Goal: Find specific page/section: Find specific page/section

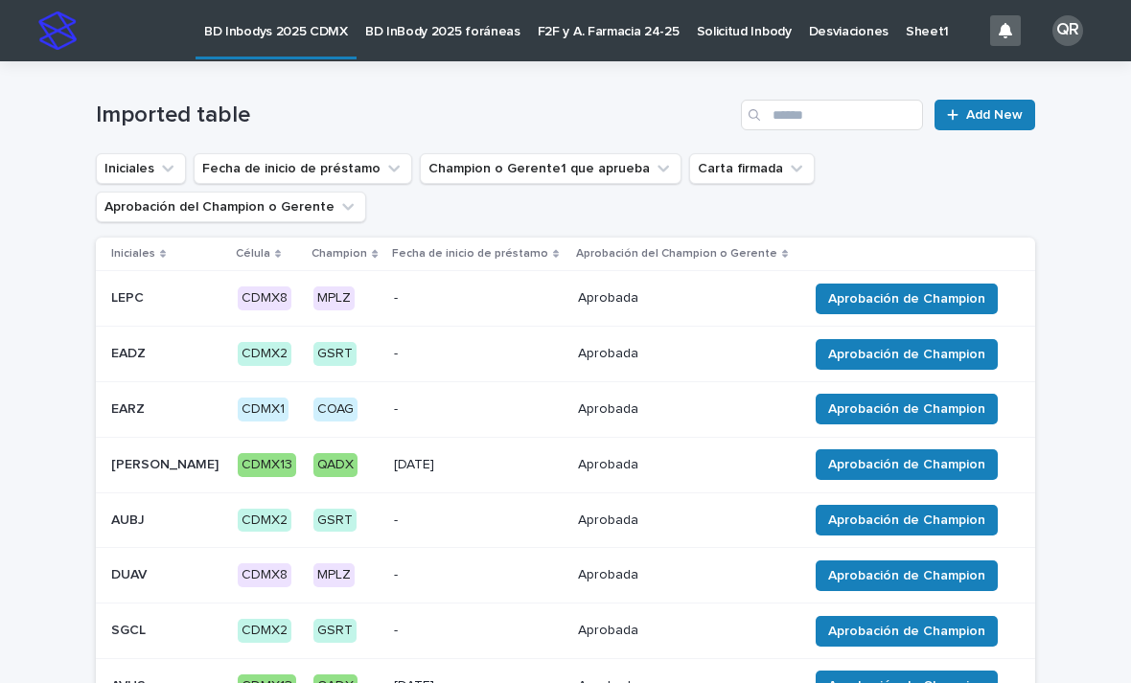
click at [748, 39] on link "Solicitud Inbody" at bounding box center [744, 29] width 112 height 59
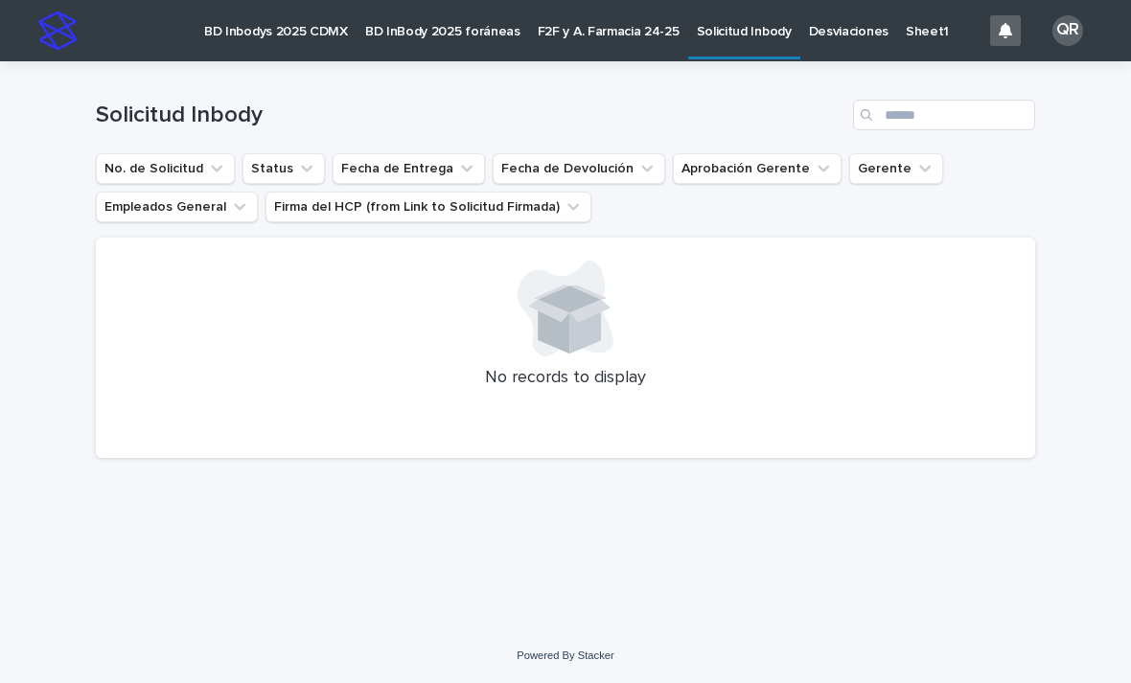
click at [882, 168] on button "Gerente" at bounding box center [896, 168] width 94 height 31
click at [801, 547] on div "Loading... Saving… Loading... Saving… Solicitud Inbody No. de Solicitud Status …" at bounding box center [565, 321] width 959 height 520
click at [788, 172] on button "Aprobación Gerente" at bounding box center [757, 168] width 169 height 31
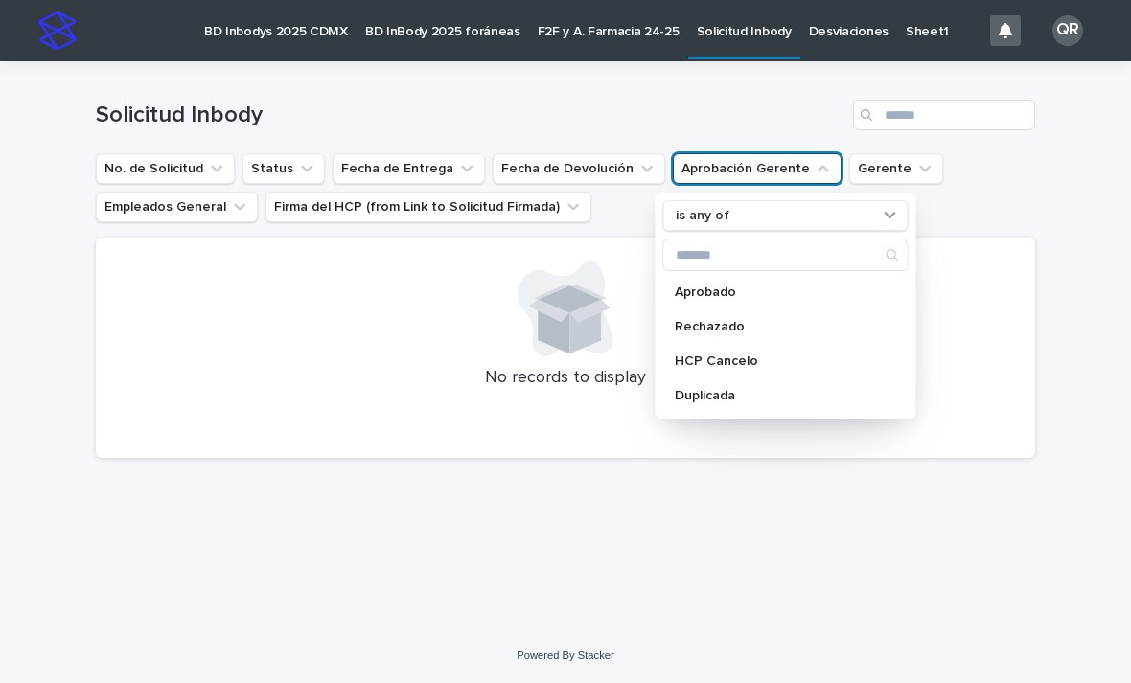
click at [783, 174] on button "Aprobación Gerente" at bounding box center [757, 168] width 169 height 31
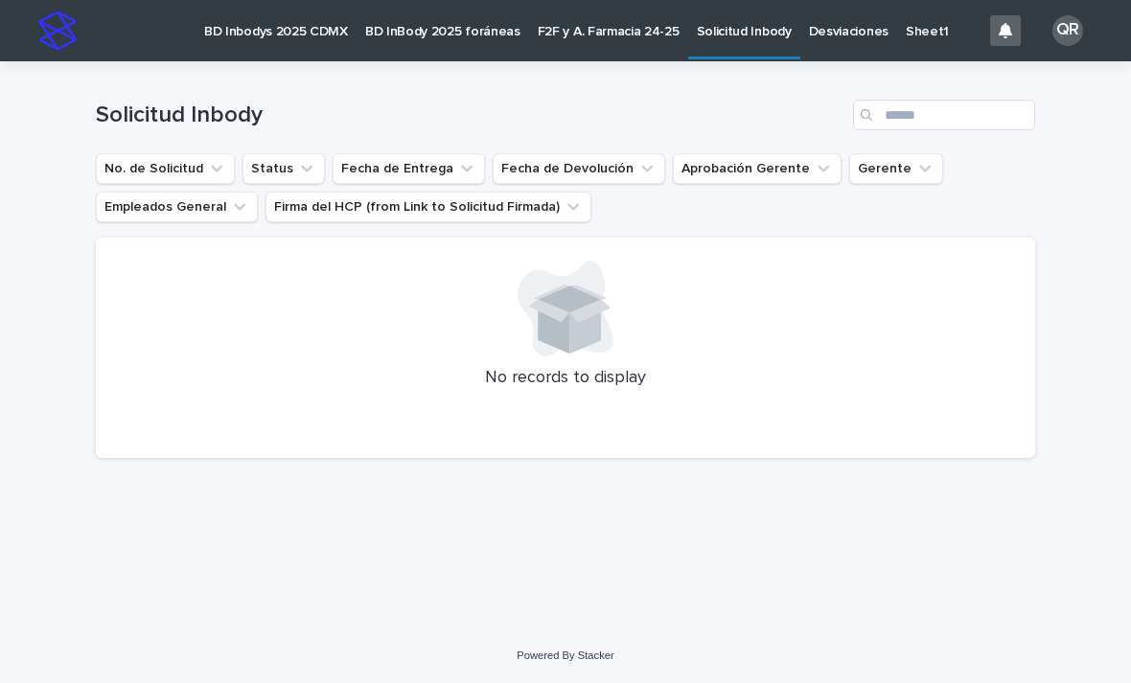
click at [636, 528] on div "Loading... Saving… Loading... Saving… Solicitud Inbody No. de Solicitud Status …" at bounding box center [565, 321] width 959 height 520
click at [410, 28] on p "BD InBody 2025 foráneas" at bounding box center [442, 20] width 155 height 40
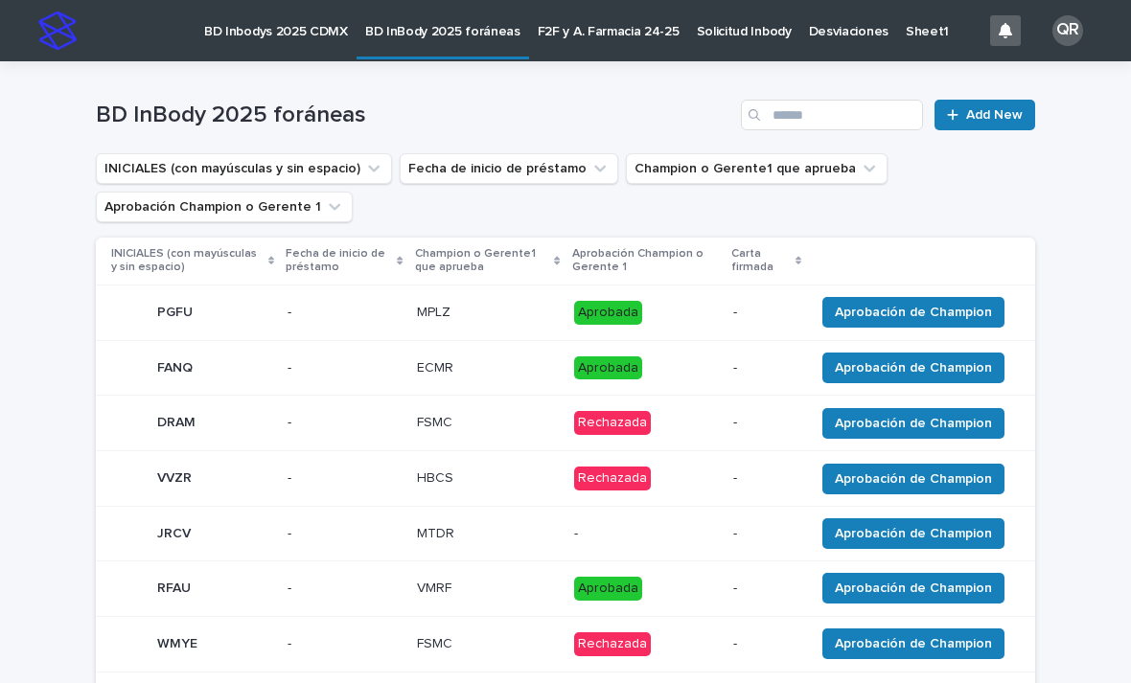
click at [291, 35] on p "BD Inbodys 2025 CDMX" at bounding box center [276, 20] width 144 height 40
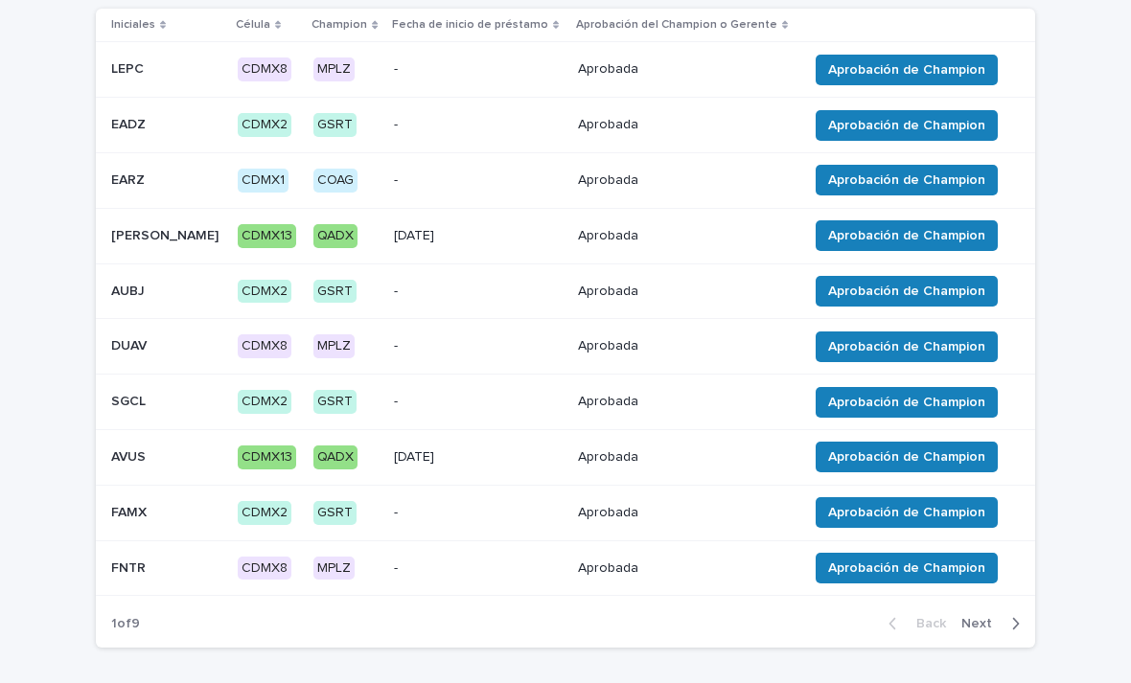
scroll to position [251, 0]
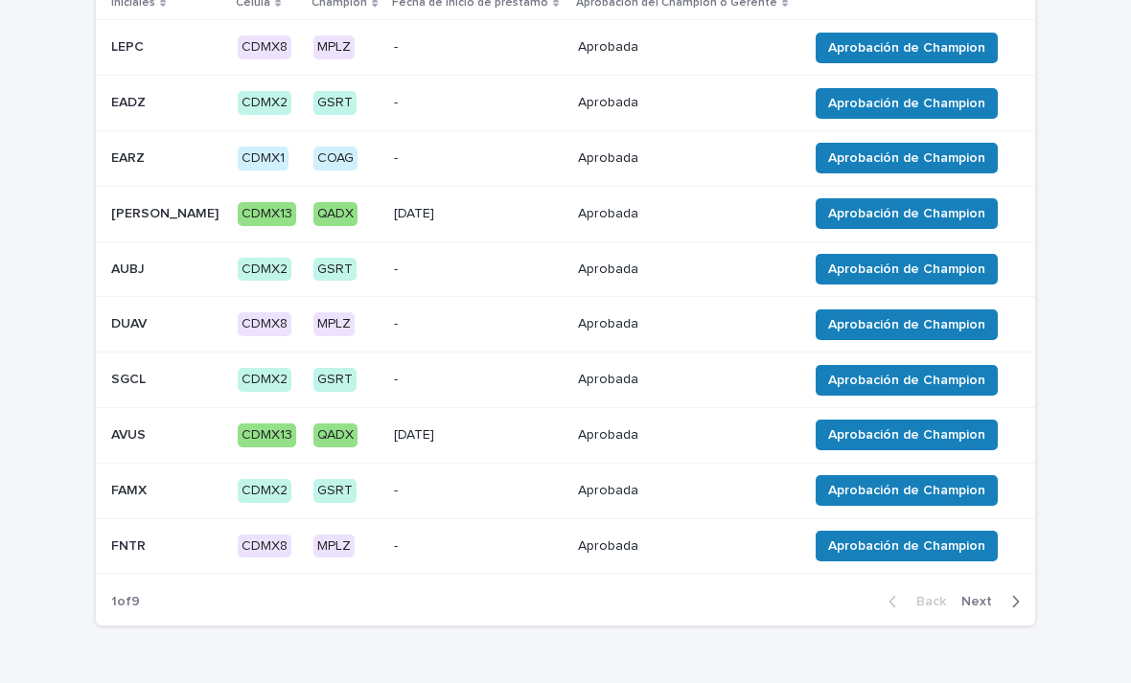
click at [1003, 584] on div "Back Next" at bounding box center [954, 602] width 162 height 48
click at [1007, 593] on div "button" at bounding box center [1012, 601] width 16 height 17
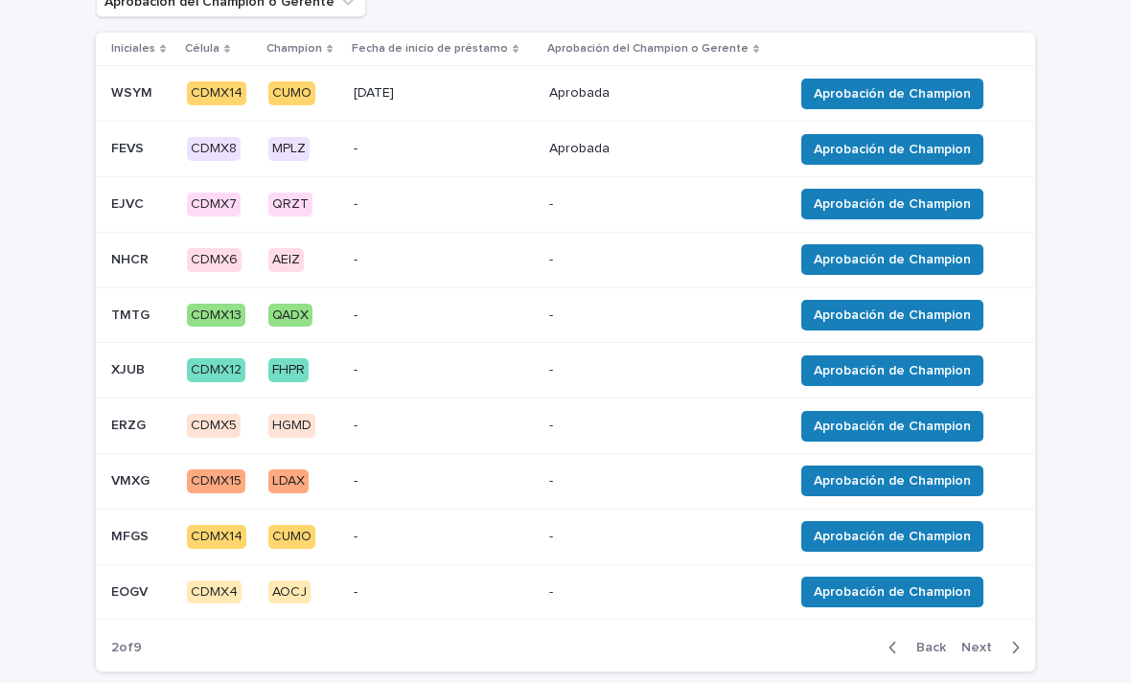
click at [1012, 641] on icon "button" at bounding box center [1015, 647] width 9 height 17
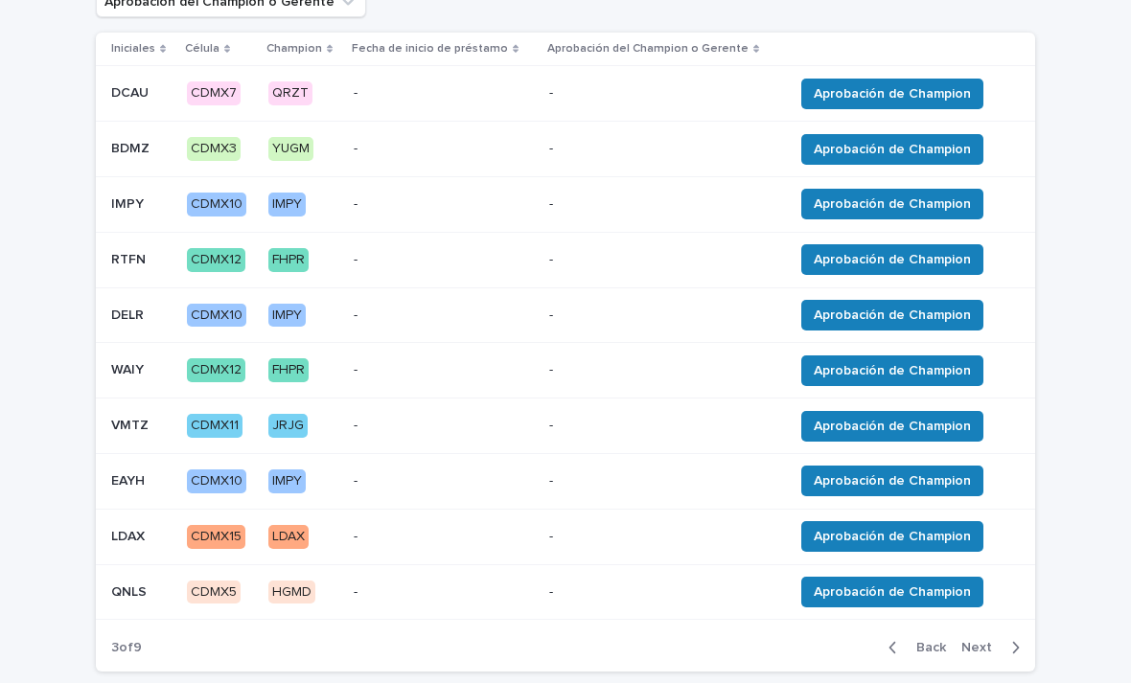
click at [896, 642] on icon "button" at bounding box center [893, 647] width 9 height 17
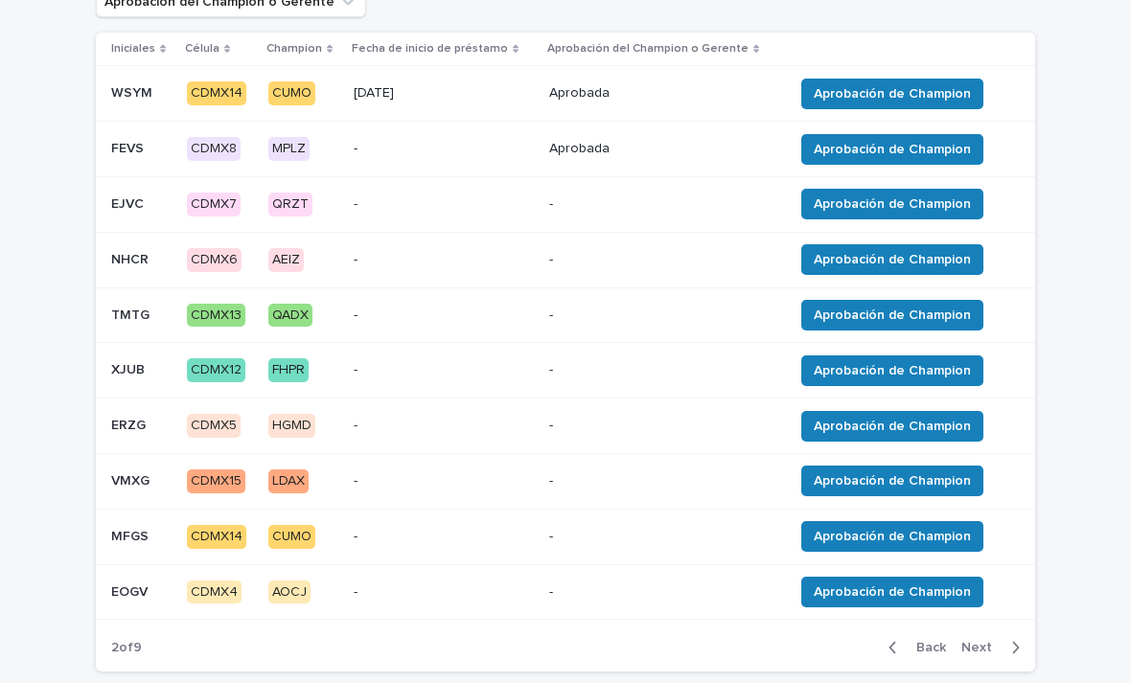
click at [1005, 639] on div "button" at bounding box center [1012, 647] width 16 height 17
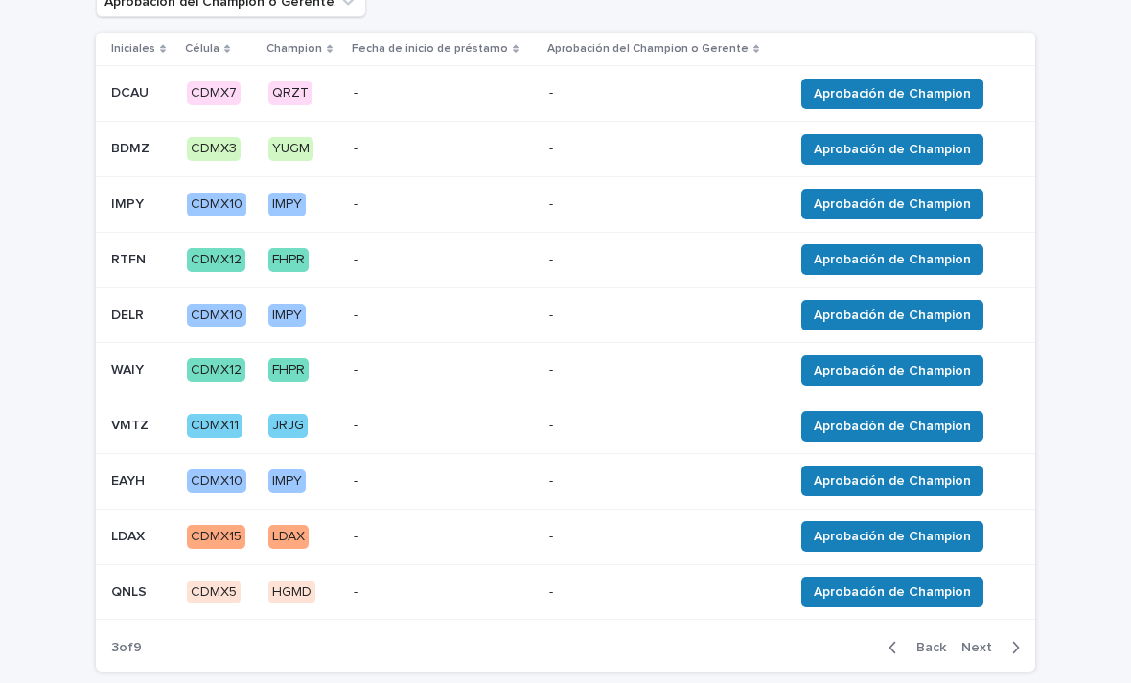
click at [1011, 639] on icon "button" at bounding box center [1015, 647] width 9 height 17
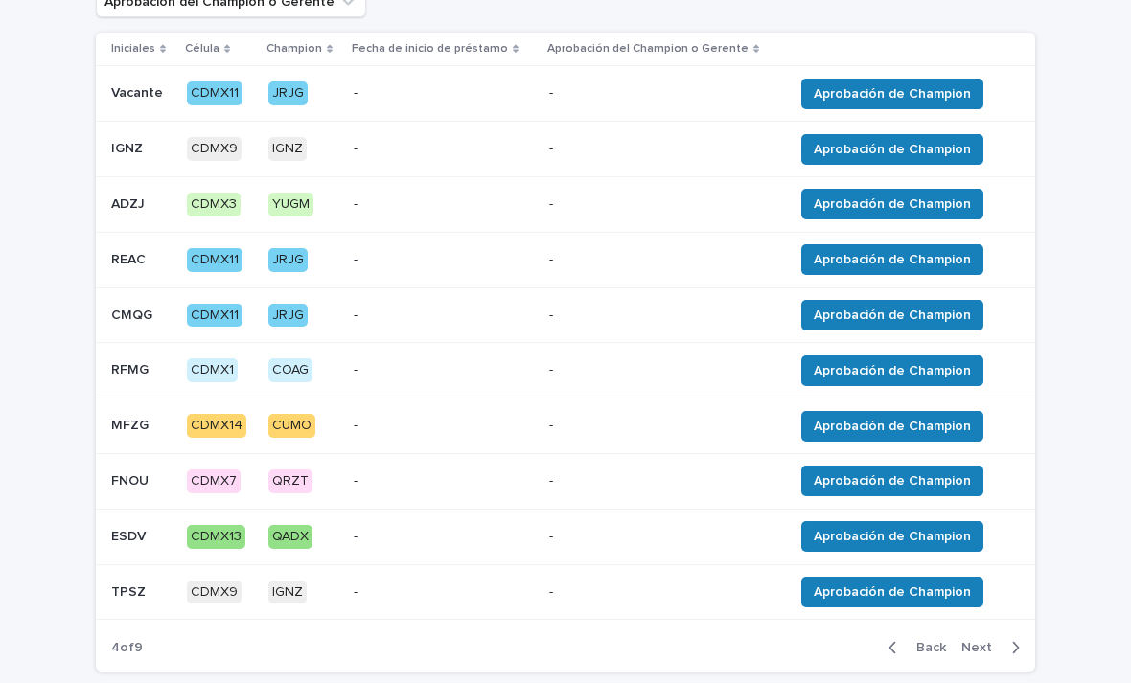
click at [1015, 639] on icon "button" at bounding box center [1015, 647] width 9 height 17
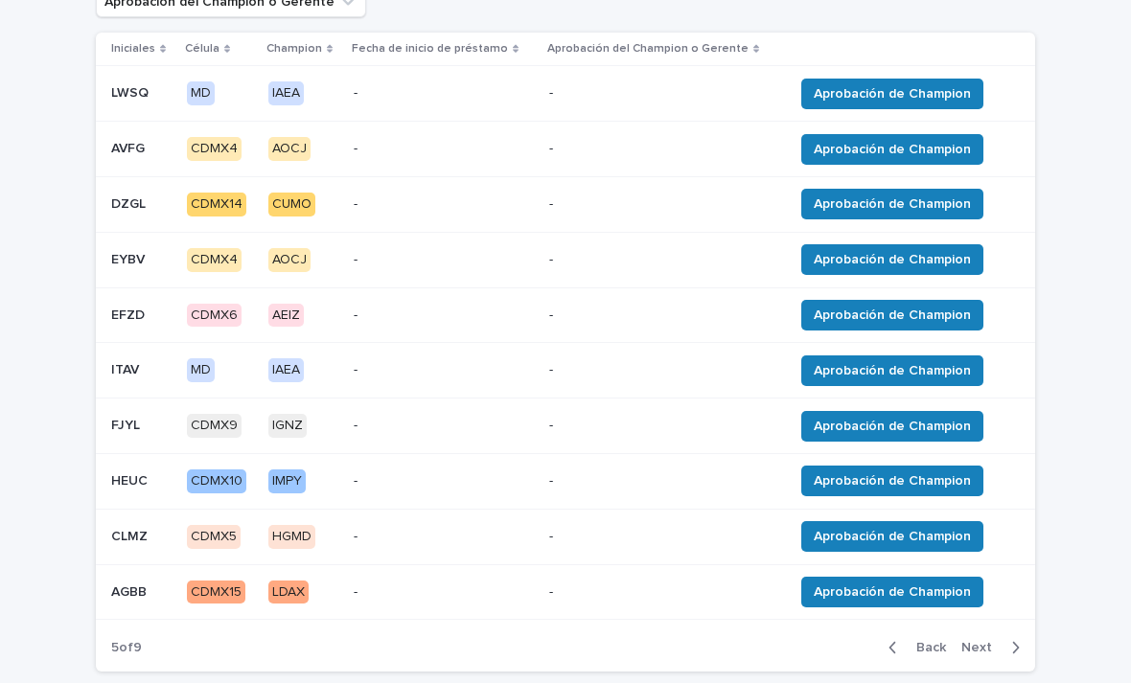
click at [1013, 628] on div "Back Next" at bounding box center [954, 648] width 162 height 48
click at [1007, 630] on div "Back Next" at bounding box center [954, 648] width 162 height 48
click at [1013, 627] on div "Back Next" at bounding box center [954, 648] width 162 height 48
click at [1013, 639] on icon "button" at bounding box center [1015, 647] width 9 height 17
click at [1023, 639] on button "Next" at bounding box center [994, 647] width 81 height 17
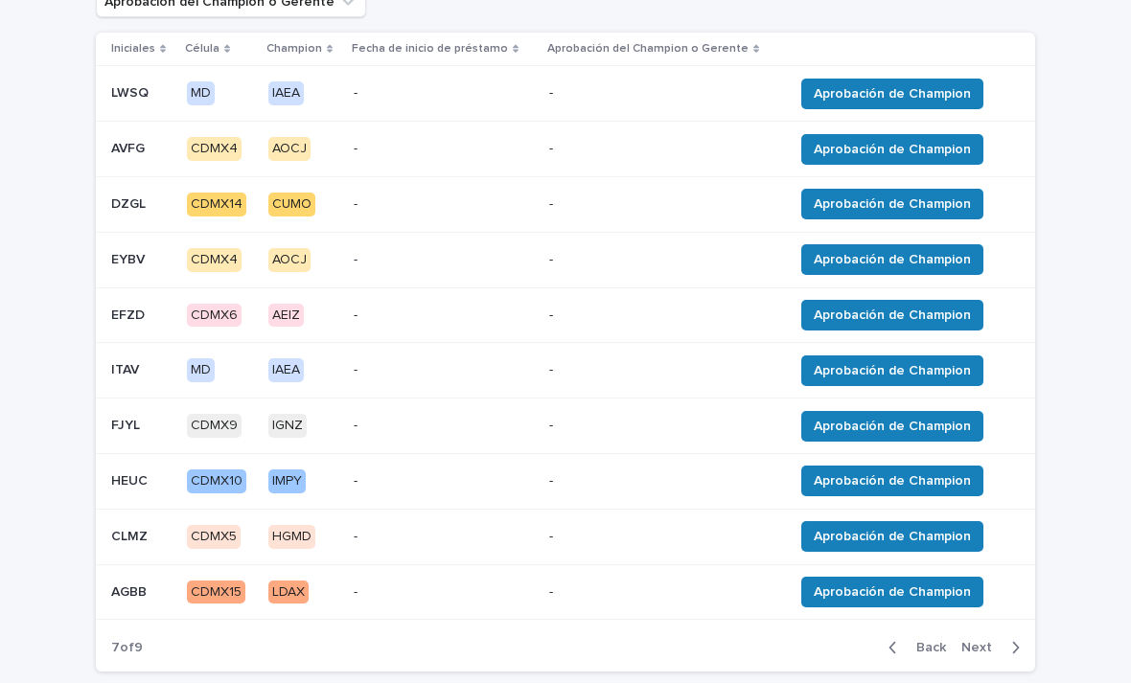
click at [1032, 639] on button "Next" at bounding box center [994, 647] width 81 height 17
click at [1025, 630] on div "Back Next" at bounding box center [954, 648] width 162 height 48
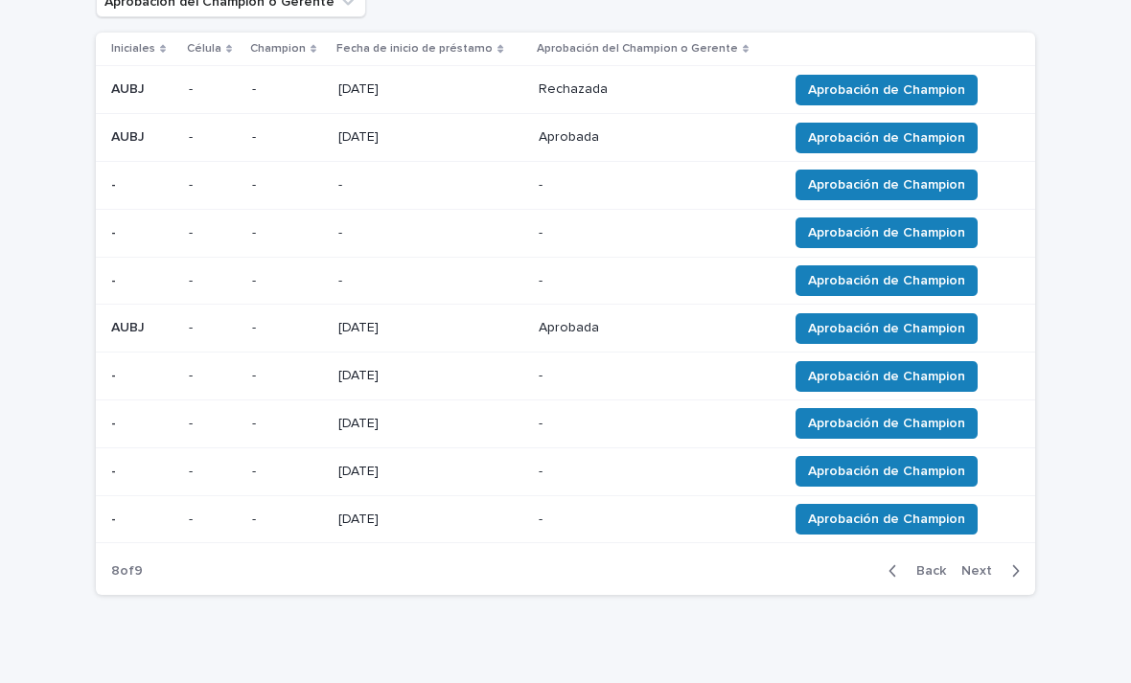
click at [1029, 627] on div "Loading... Saving… Loading... Saving… Imported table Add New Iniciales Fecha de…" at bounding box center [565, 257] width 959 height 802
click at [1034, 563] on button "Next" at bounding box center [994, 571] width 81 height 17
